Goal: Check status: Check status

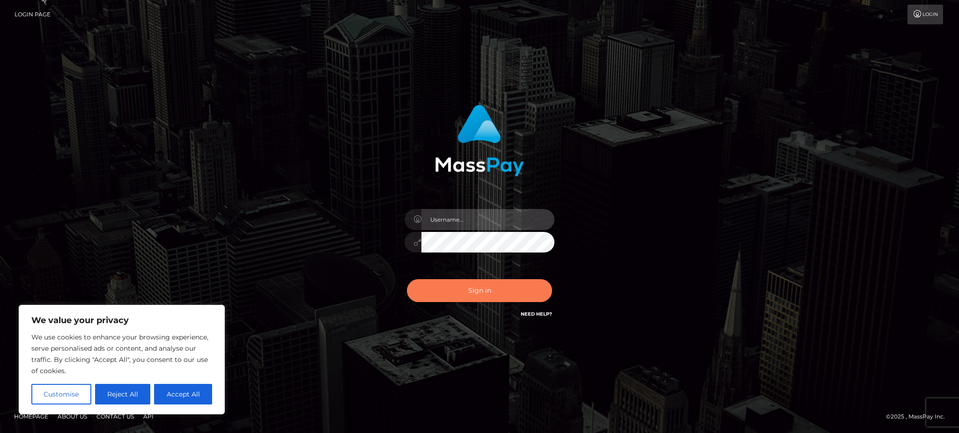
type input "Jasmine.ACE"
click at [453, 285] on button "Sign in" at bounding box center [479, 290] width 145 height 23
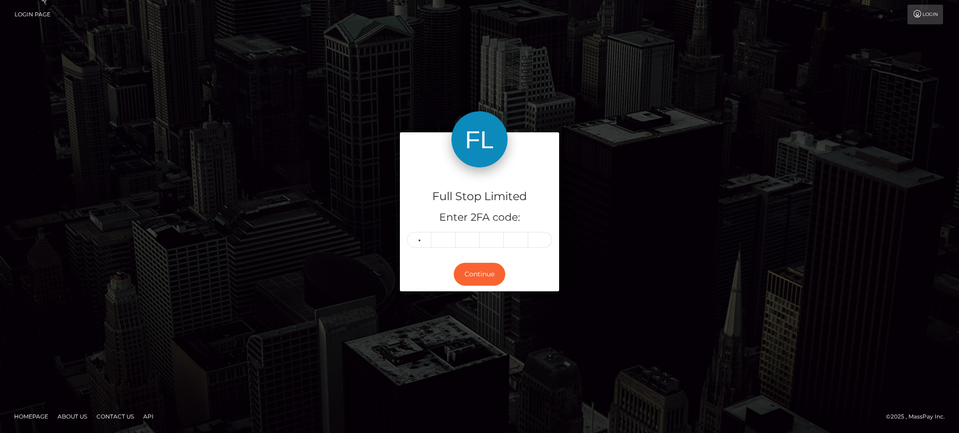
type input "9"
type input "6"
type input "7"
type input "4"
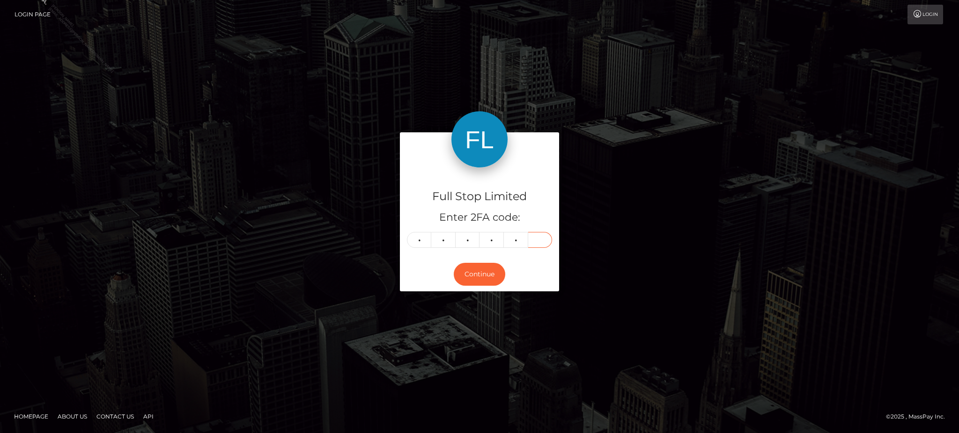
type input "9"
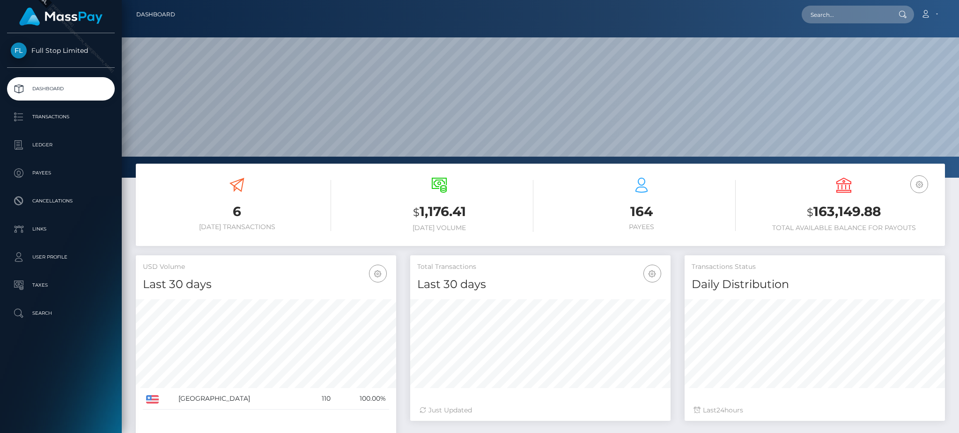
scroll to position [166, 260]
drag, startPoint x: 882, startPoint y: 210, endPoint x: 813, endPoint y: 215, distance: 69.0
click at [813, 215] on h3 "$ 163,149.88" at bounding box center [843, 212] width 188 height 19
copy h3 "163,149.88"
click at [761, 190] on div "USD Balance $ 163,149.88 Total Available Balance for Payouts" at bounding box center [843, 205] width 188 height 54
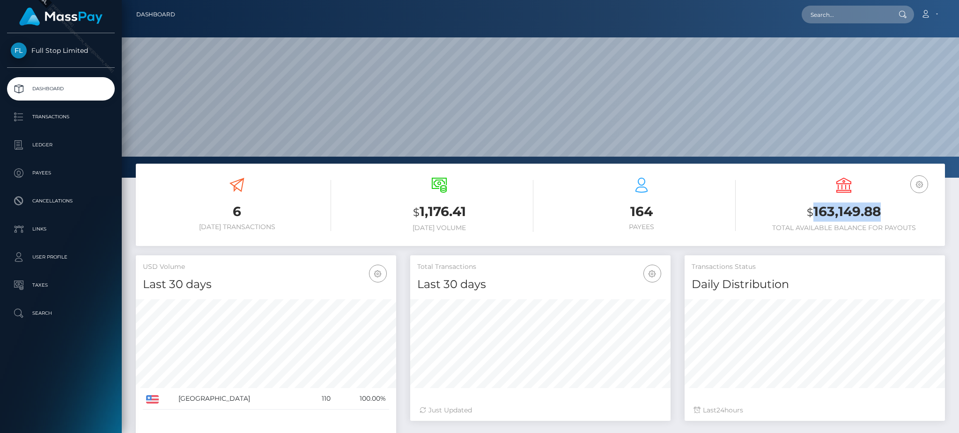
drag, startPoint x: 881, startPoint y: 213, endPoint x: 815, endPoint y: 220, distance: 66.4
click at [815, 220] on h3 "$ 163,149.88" at bounding box center [843, 212] width 188 height 19
copy h3 "163,149.88"
